Goal: Task Accomplishment & Management: Complete application form

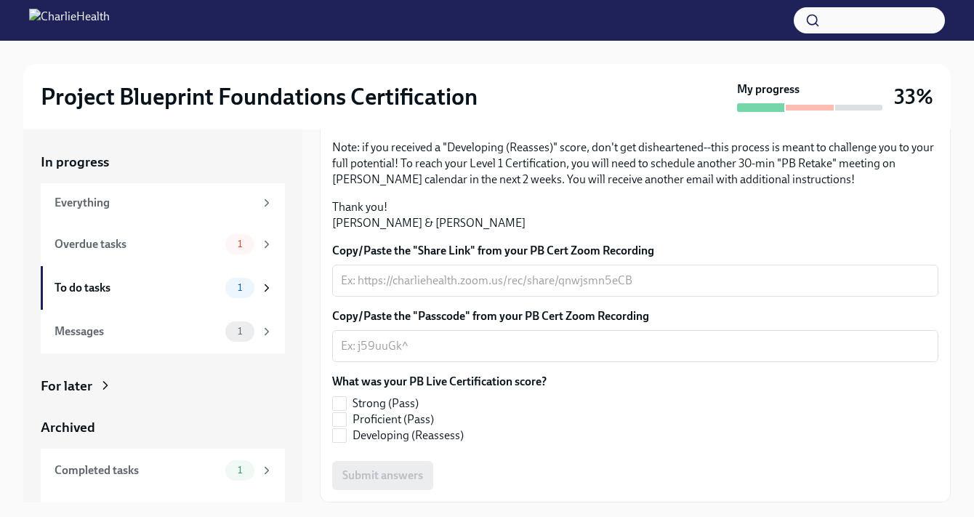
scroll to position [26, 0]
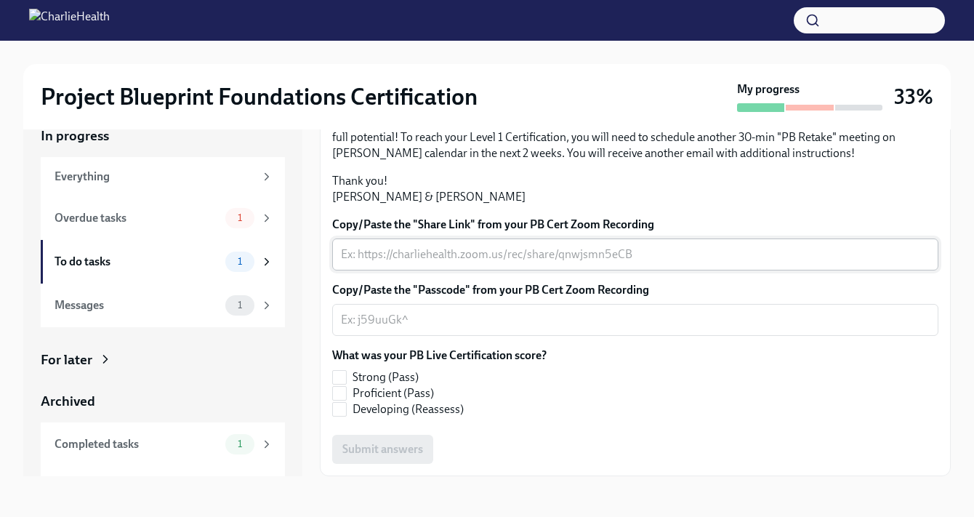
click at [477, 251] on textarea "Copy/Paste the "Share Link" from your PB Cert Zoom Recording" at bounding box center [635, 254] width 589 height 17
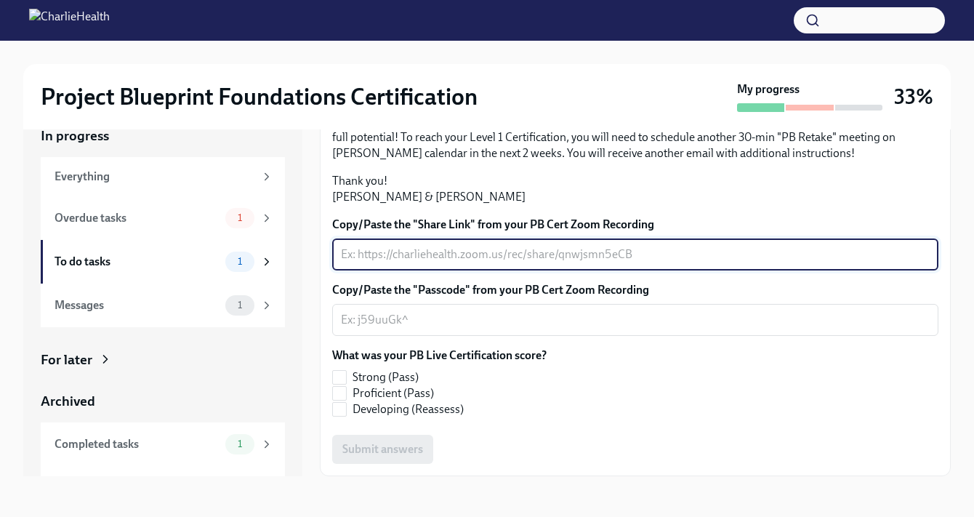
paste textarea "[URL][DOMAIN_NAME]"
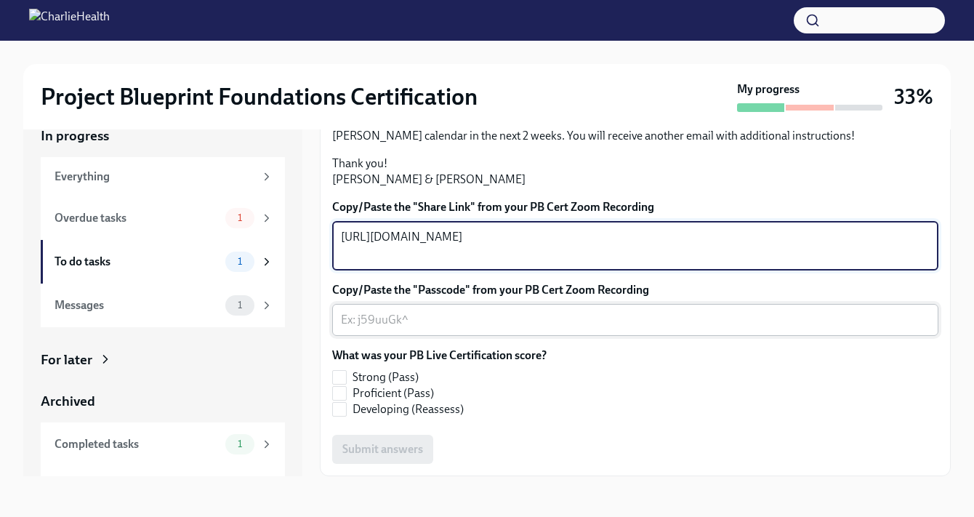
type textarea "[URL][DOMAIN_NAME]"
click at [447, 336] on div "x ​" at bounding box center [635, 320] width 606 height 32
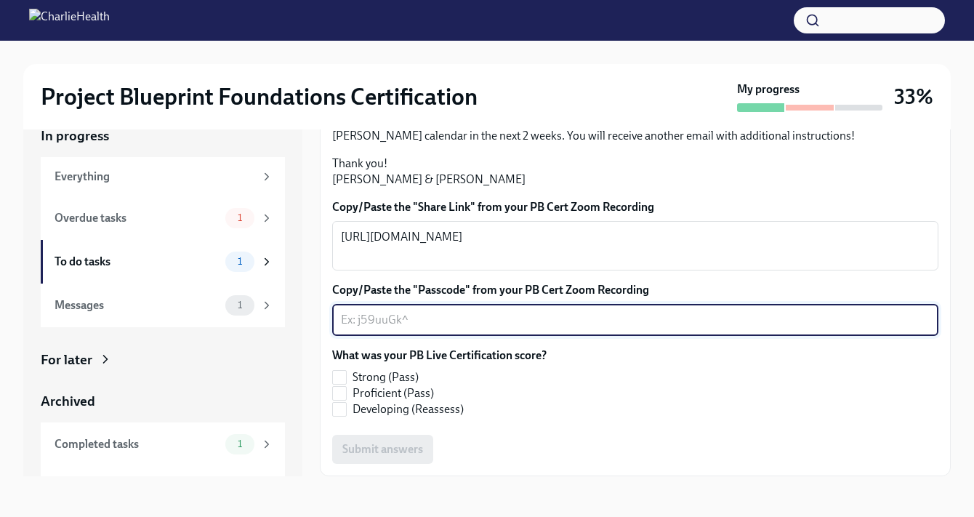
paste textarea "^M7L+xsx"
type textarea "^M7L+xsx"
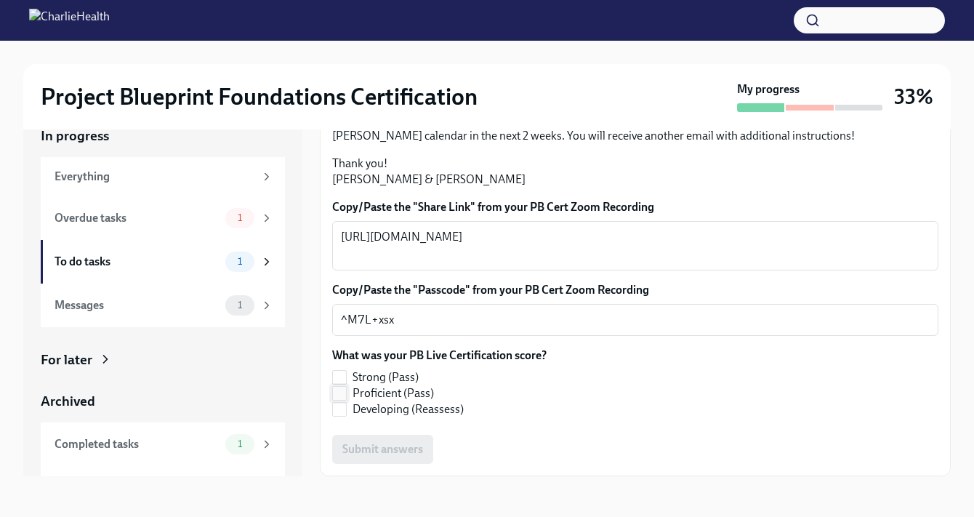
click at [342, 400] on input "Proficient (Pass)" at bounding box center [339, 393] width 13 height 13
checkbox input "true"
click at [375, 451] on span "Submit answers" at bounding box center [382, 449] width 81 height 15
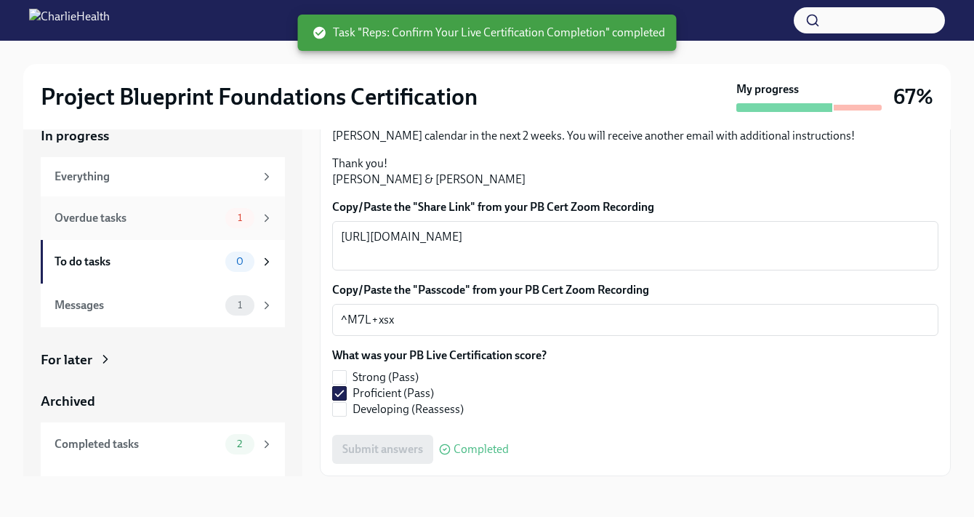
click at [197, 219] on div "Overdue tasks" at bounding box center [137, 218] width 165 height 16
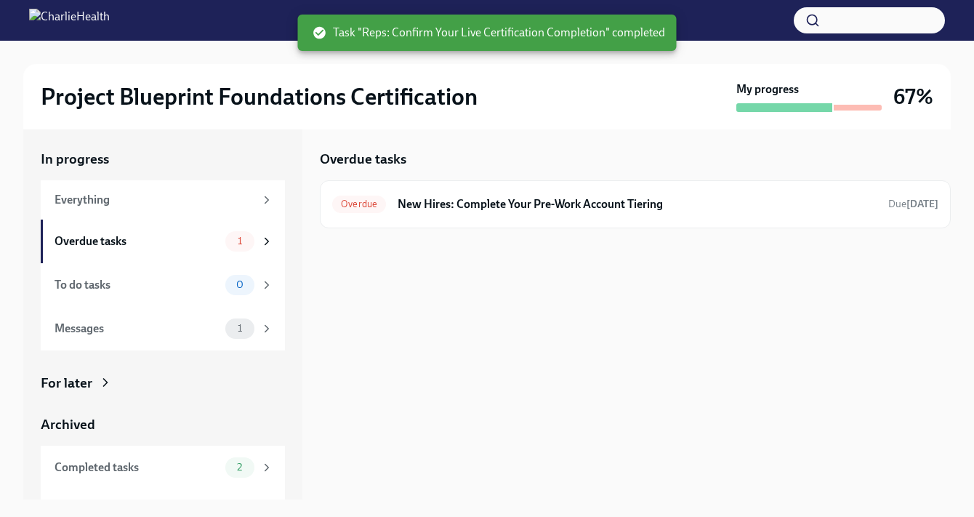
scroll to position [3, 0]
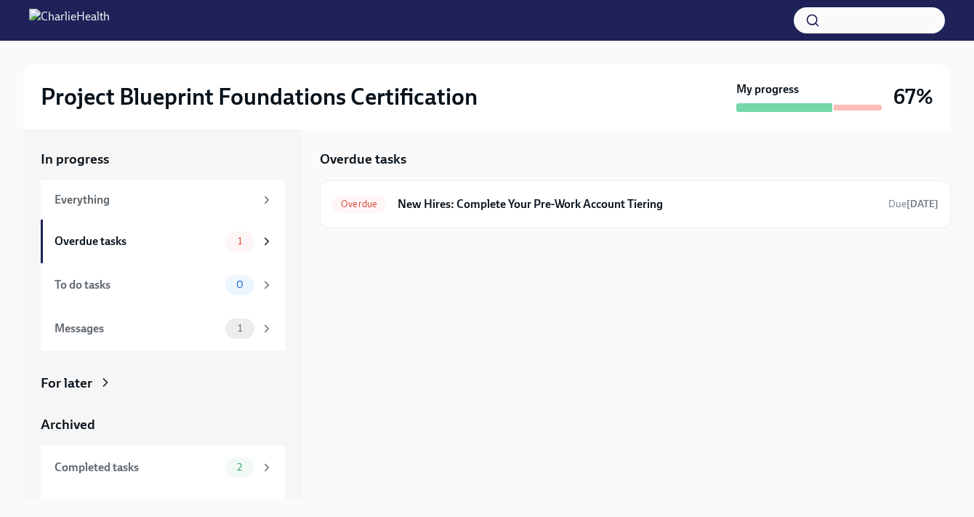
click at [493, 286] on div "Overdue tasks Overdue New Hires: Complete Your Pre-Work Account Tiering Due [DA…" at bounding box center [635, 312] width 631 height 373
click at [528, 209] on h6 "New Hires: Complete Your Pre-Work Account Tiering" at bounding box center [637, 204] width 479 height 16
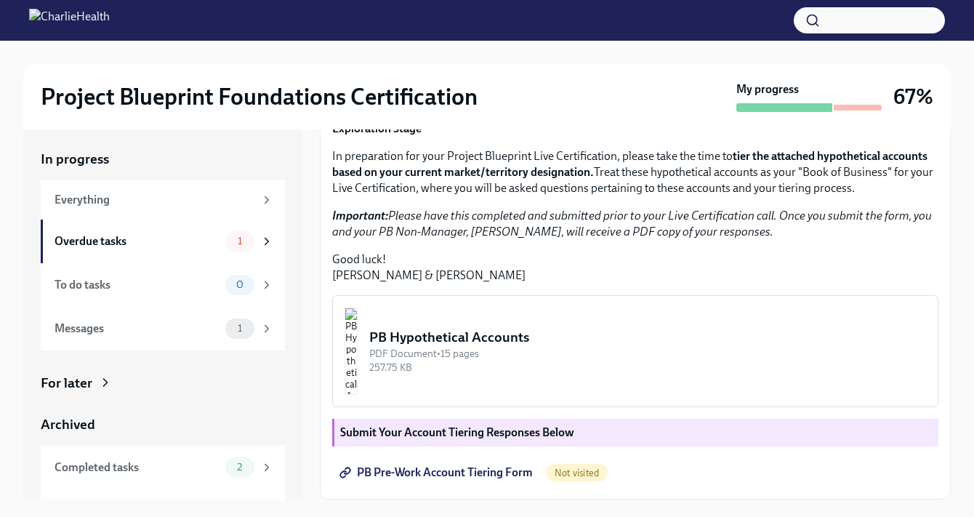
scroll to position [26, 0]
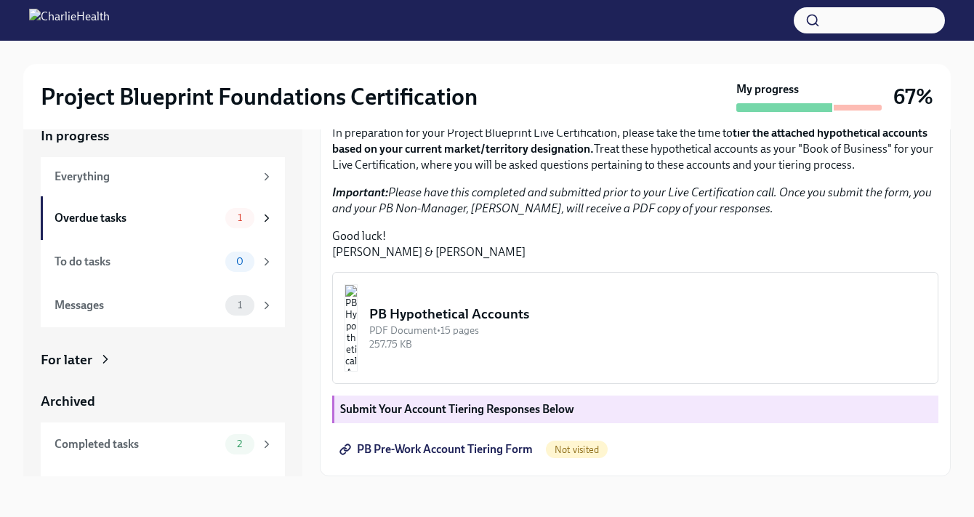
click at [358, 445] on span "PB Pre-Work Account Tiering Form" at bounding box center [437, 449] width 190 height 15
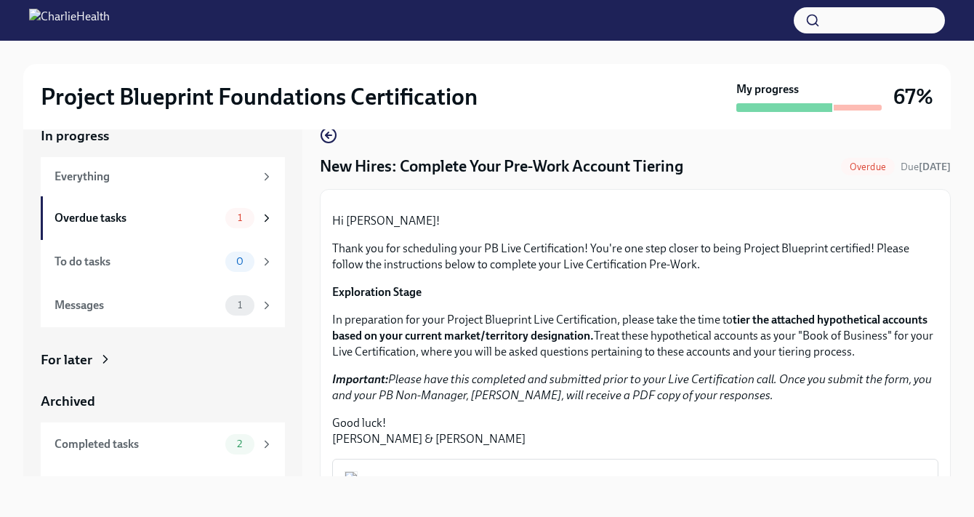
scroll to position [0, 0]
